Goal: Find specific page/section: Find specific page/section

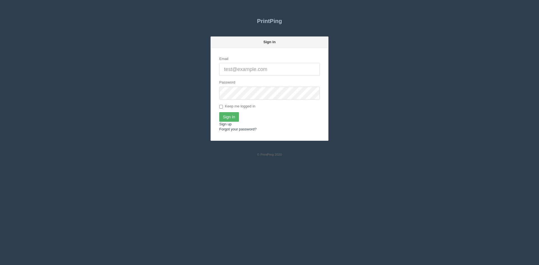
type input "[PERSON_NAME][EMAIL_ADDRESS][DOMAIN_NAME]"
click at [232, 116] on input "Sign In" at bounding box center [229, 117] width 20 height 10
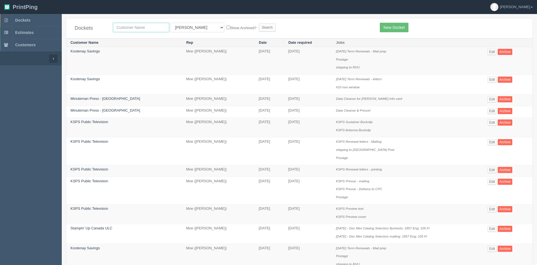
click at [118, 28] on input "text" at bounding box center [141, 28] width 56 height 10
type input "westjet"
click at [181, 29] on select "All Users Ali Ali Test 1 Aly Amy Ankit Arif Brandon Dan France Greg Jim Mark Ma…" at bounding box center [197, 28] width 54 height 10
select select
click at [170, 23] on select "All Users Ali Ali Test 1 Aly Amy Ankit Arif Brandon Dan France Greg Jim Mark Ma…" at bounding box center [197, 28] width 54 height 10
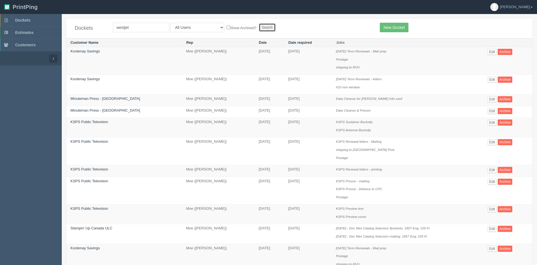
click at [259, 27] on input "Search" at bounding box center [267, 27] width 17 height 8
